Goal: Transaction & Acquisition: Download file/media

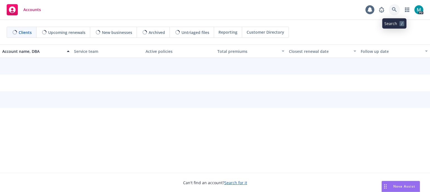
click at [393, 10] on icon at bounding box center [394, 9] width 5 height 5
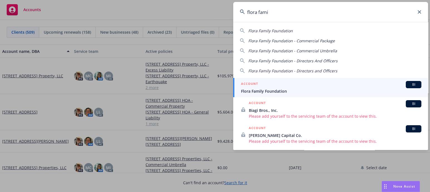
type input "flora fami"
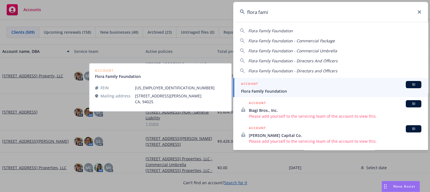
click at [265, 87] on div "ACCOUNT BI" at bounding box center [331, 84] width 181 height 7
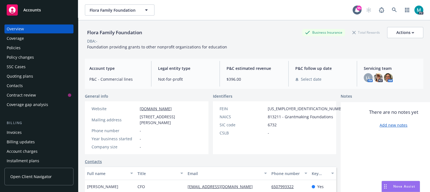
click at [18, 46] on div "Policies" at bounding box center [14, 47] width 14 height 9
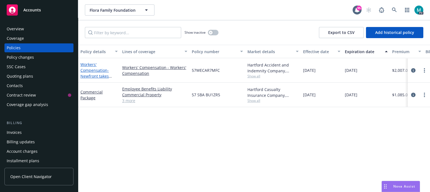
click at [101, 71] on link "Workers' Compensation - Newfront takes over [DATE]" at bounding box center [95, 73] width 28 height 23
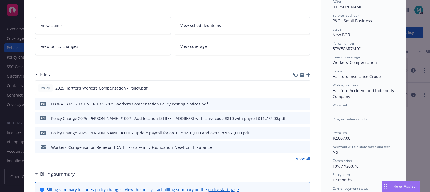
scroll to position [104, 0]
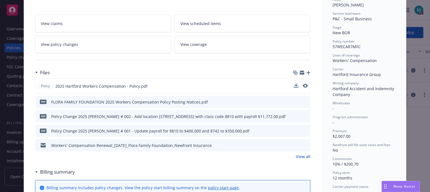
click at [294, 82] on div "Policy 2025 Hartford Workers Compensation - Policy.pdf" at bounding box center [173, 86] width 276 height 15
click at [294, 87] on icon "download file" at bounding box center [296, 86] width 4 height 4
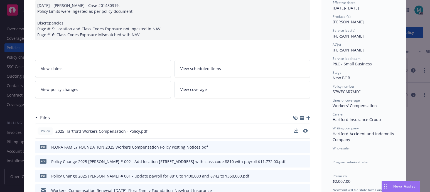
scroll to position [0, 0]
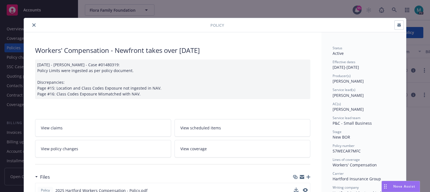
click at [33, 23] on icon "close" at bounding box center [33, 24] width 3 height 3
